Goal: Task Accomplishment & Management: Complete application form

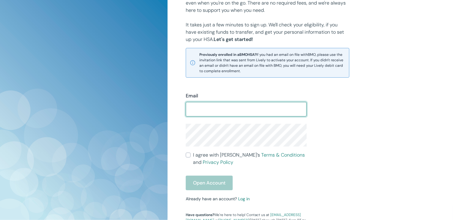
scroll to position [104, 0]
type input "[EMAIL_ADDRESS][DOMAIN_NAME]"
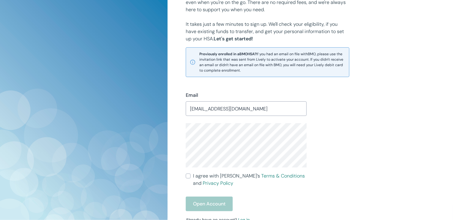
click at [189, 178] on input "I agree with Lively’s Terms & Conditions and Privacy Policy" at bounding box center [188, 175] width 5 height 5
checkbox input "true"
click at [218, 208] on button "Open Account" at bounding box center [209, 203] width 47 height 15
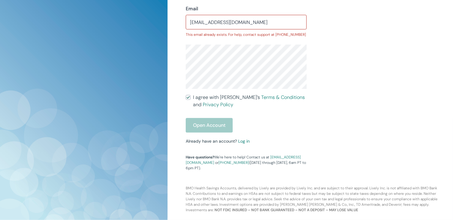
scroll to position [195, 0]
click at [221, 124] on div "Open Account" at bounding box center [246, 125] width 121 height 15
